Goal: Find specific page/section: Find specific page/section

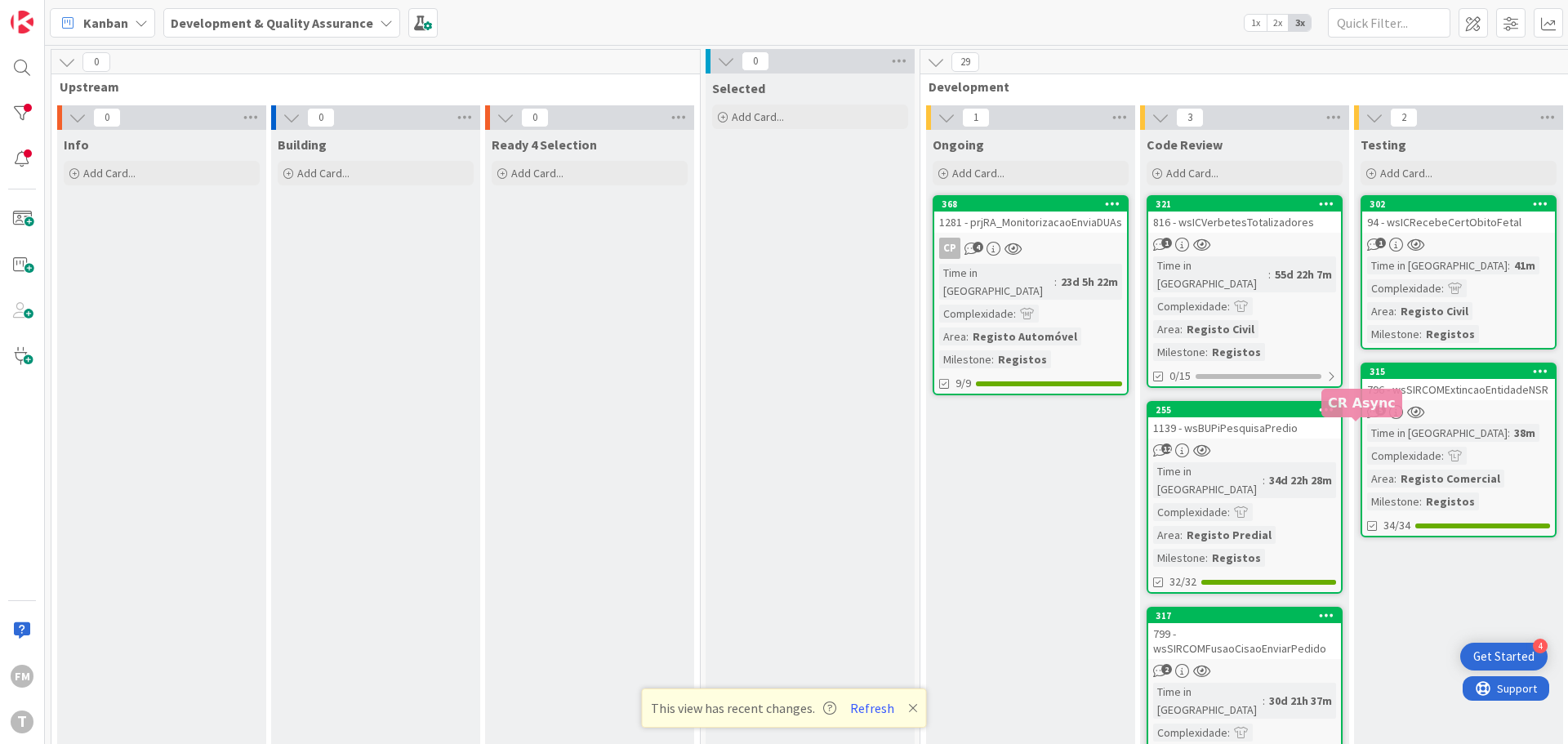
scroll to position [245, 320]
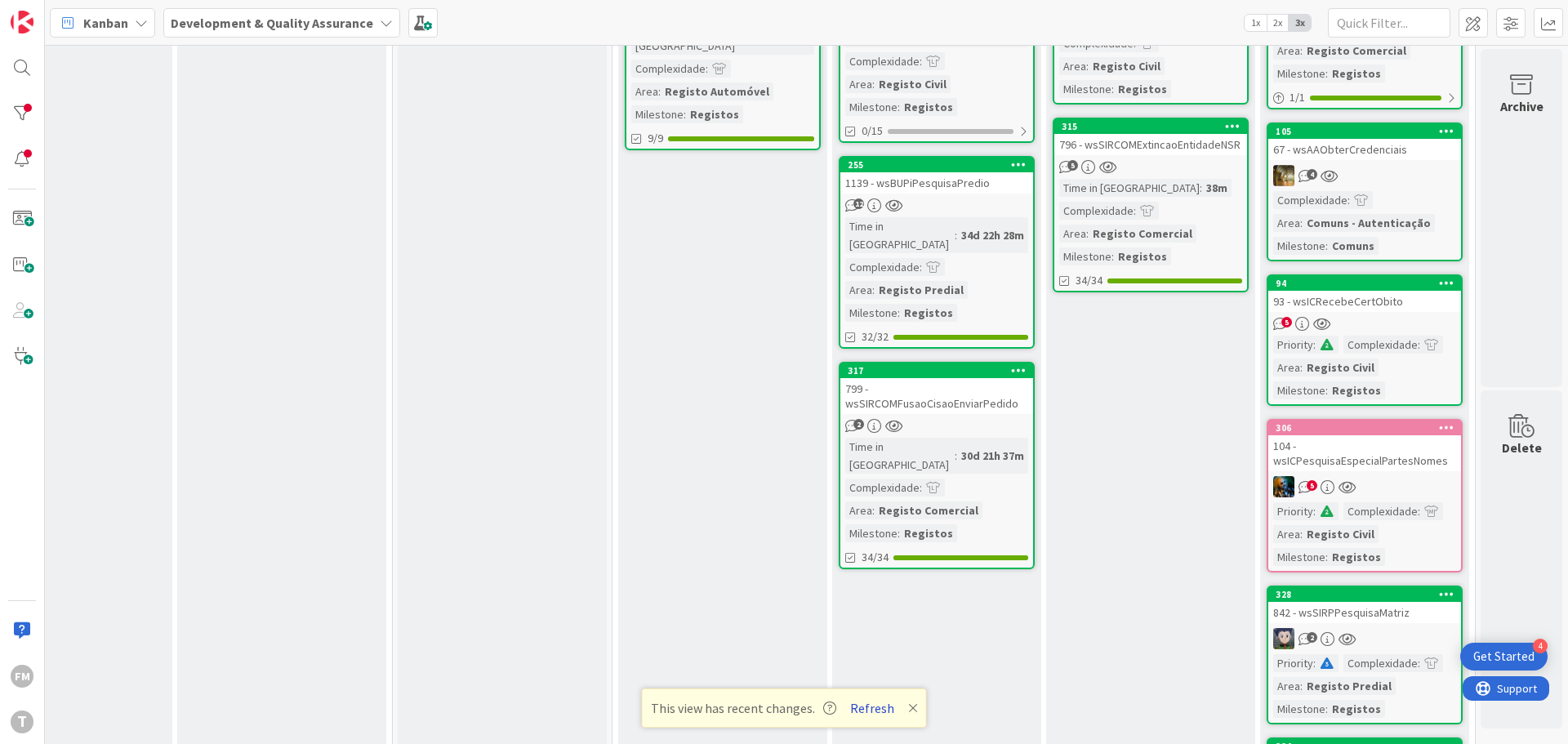
click at [873, 710] on button "Refresh" at bounding box center [872, 708] width 56 height 21
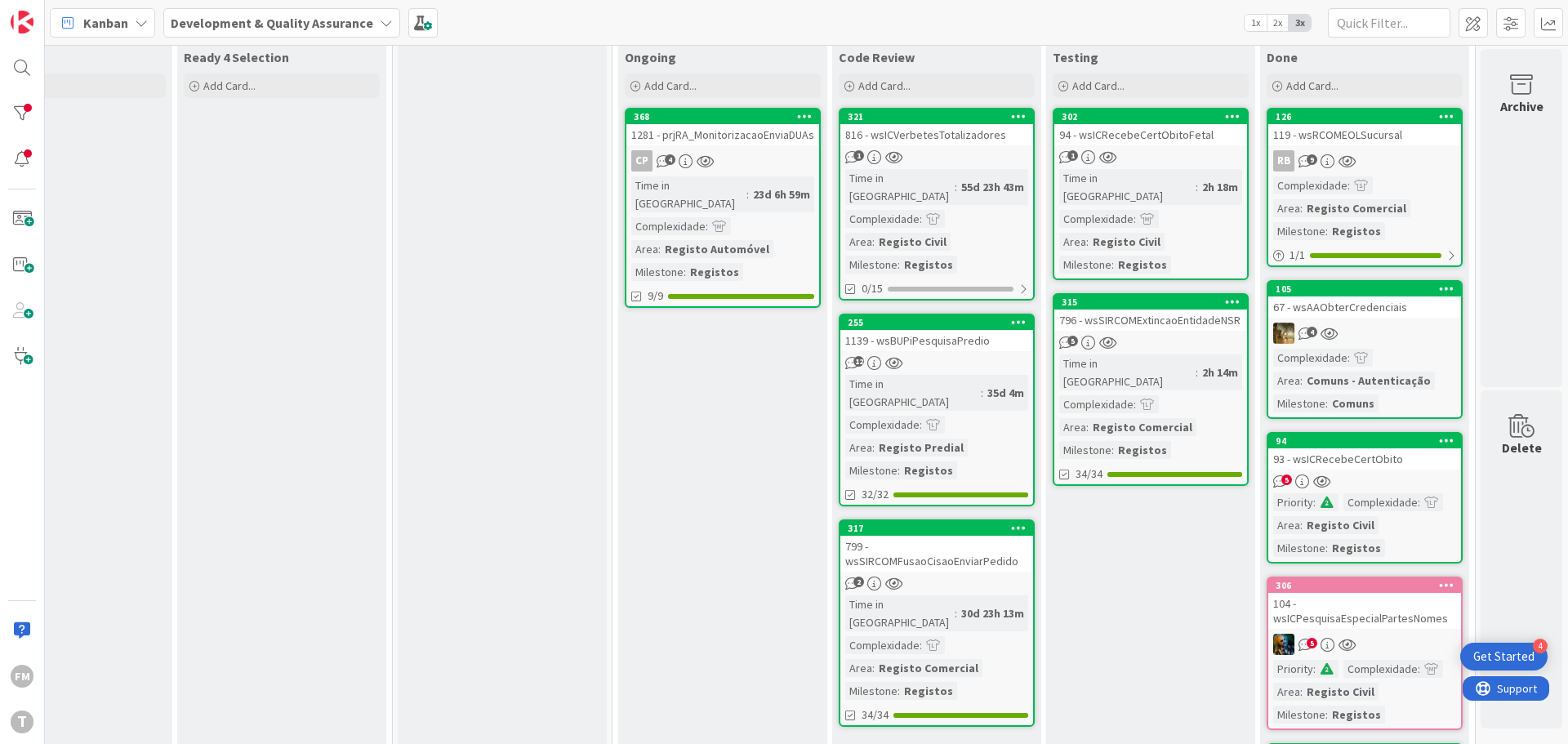
scroll to position [163, 320]
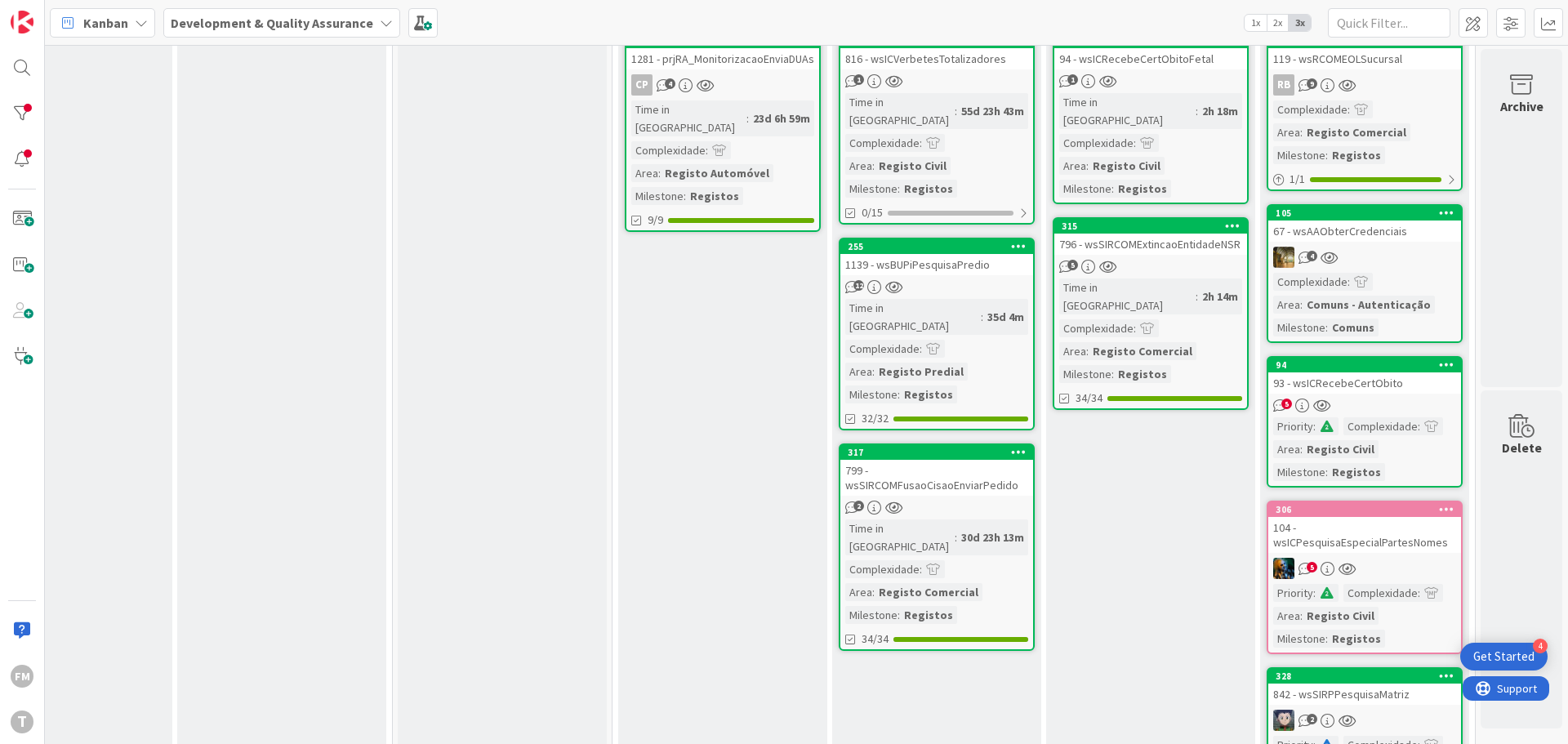
click at [1351, 543] on div "104 - wsICPesquisaEspecialPartesNomes" at bounding box center [1365, 534] width 193 height 36
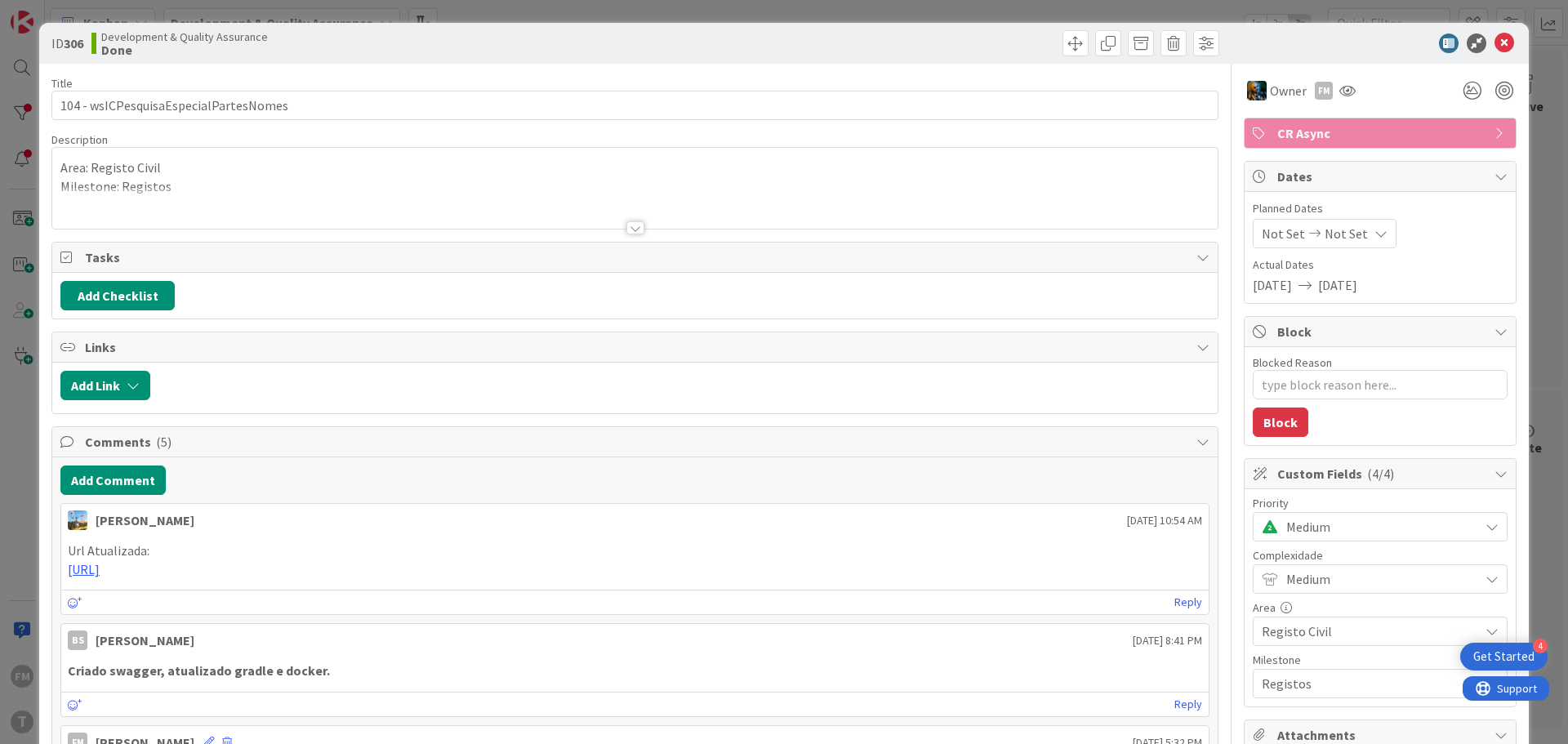
type textarea "x"
